Goal: Information Seeking & Learning: Learn about a topic

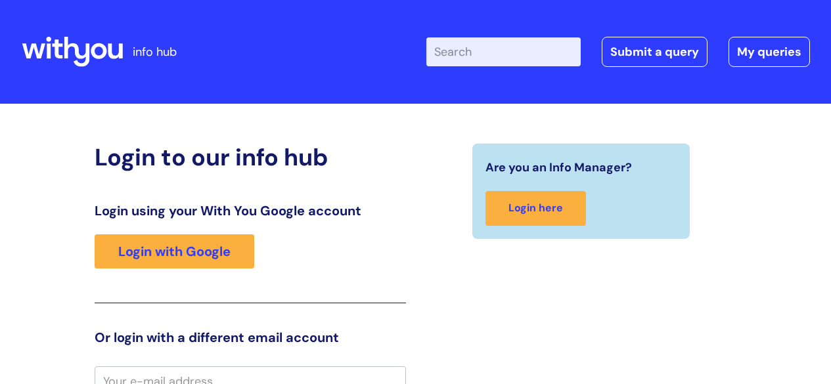
scroll to position [12, 0]
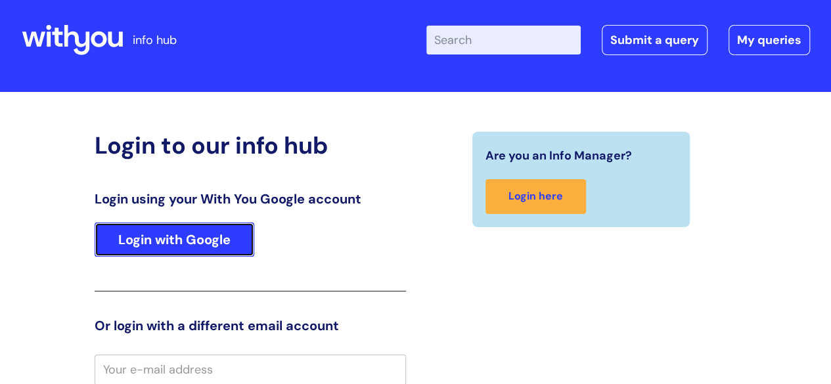
click at [198, 237] on link "Login with Google" at bounding box center [175, 240] width 160 height 34
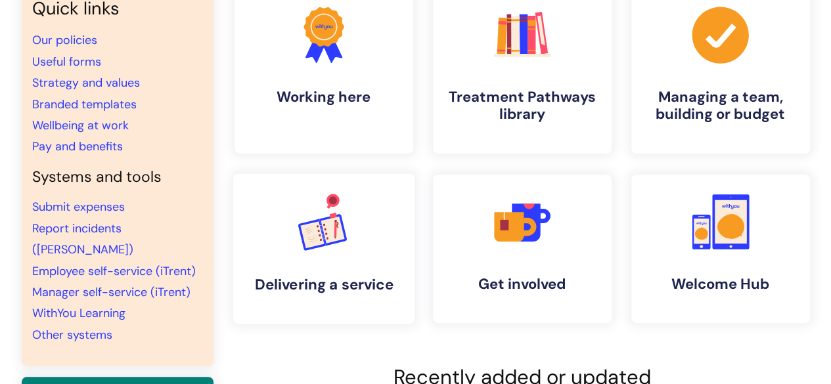
scroll to position [131, 0]
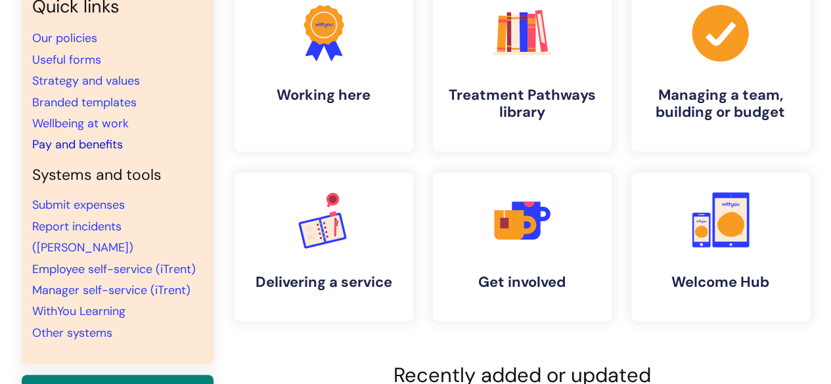
click at [95, 145] on link "Pay and benefits" at bounding box center [77, 145] width 91 height 16
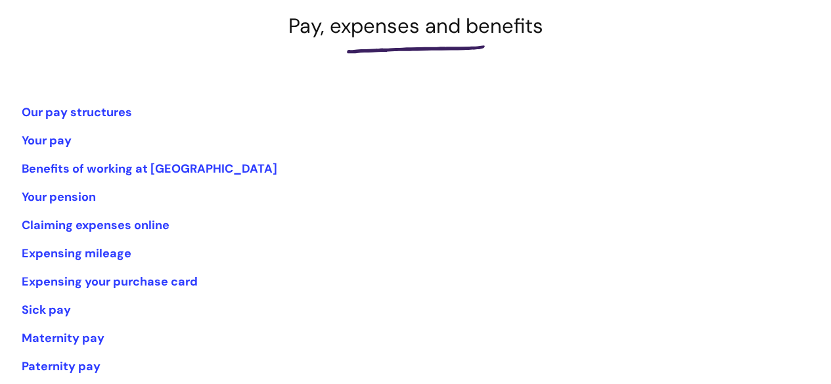
scroll to position [197, 0]
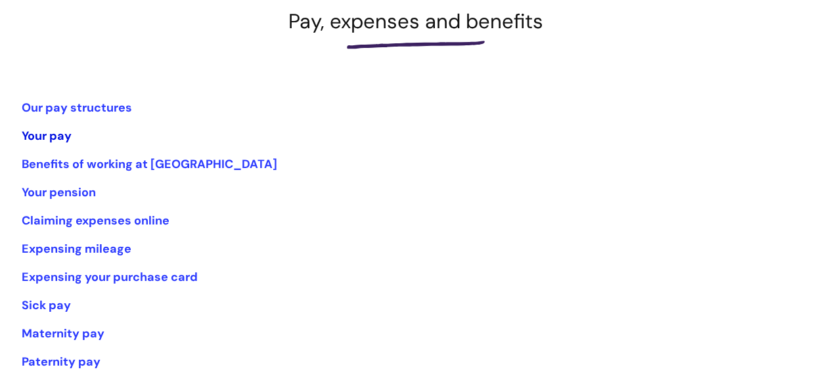
click at [51, 136] on link "Your pay" at bounding box center [47, 136] width 50 height 16
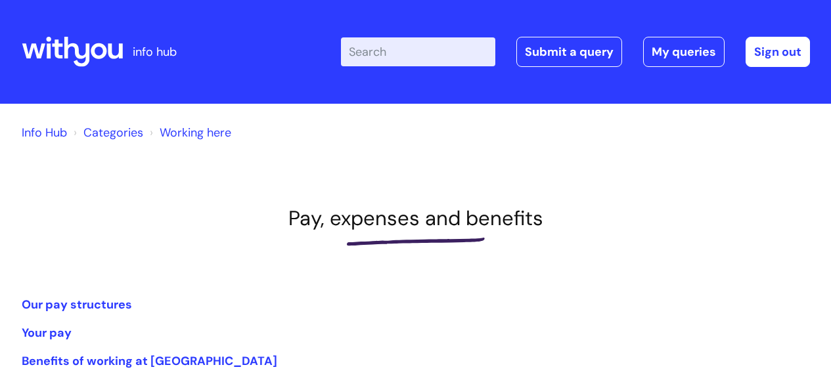
scroll to position [197, 0]
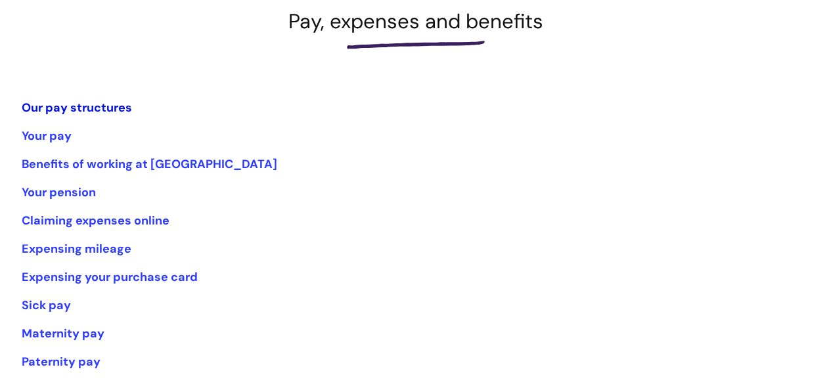
click at [100, 107] on link "Our pay structures" at bounding box center [77, 108] width 110 height 16
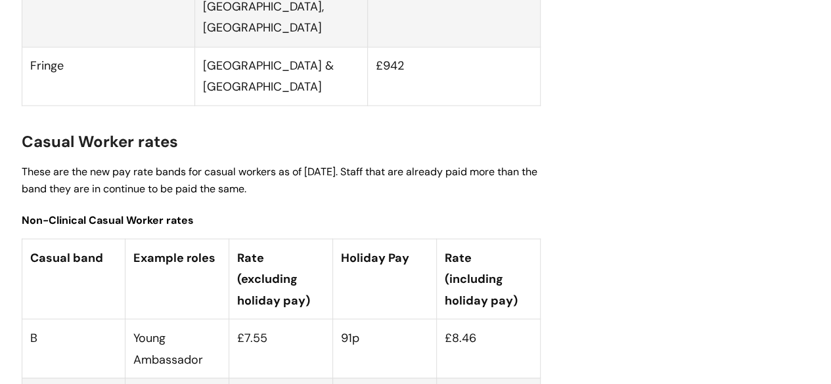
scroll to position [3547, 0]
